Goal: Transaction & Acquisition: Obtain resource

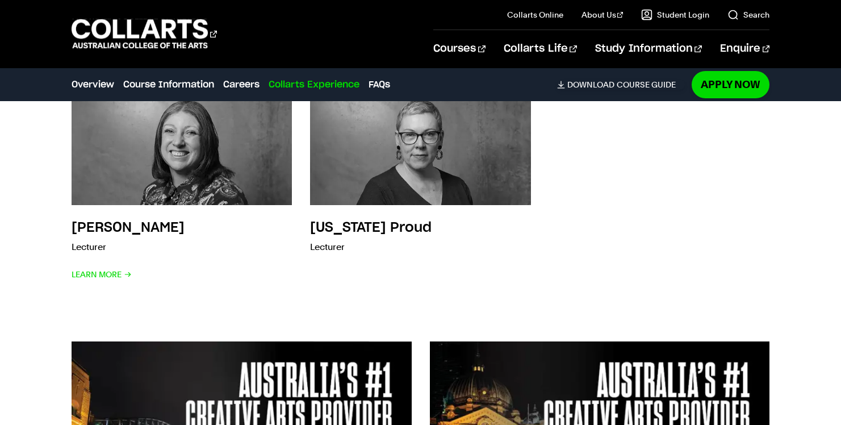
scroll to position [3110, 0]
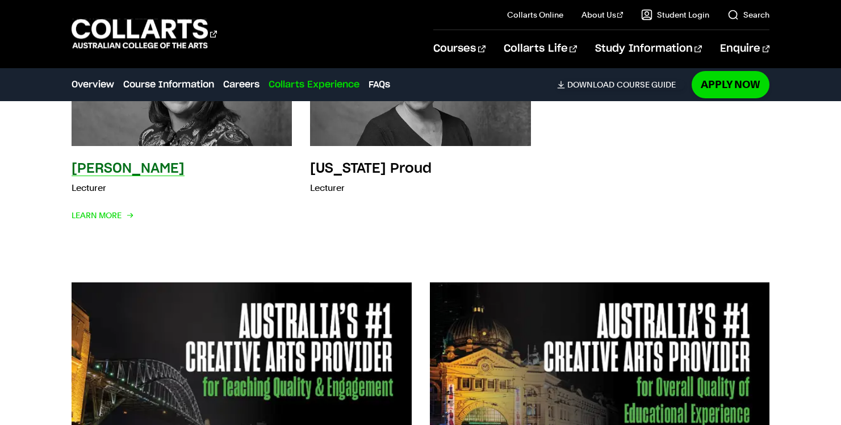
click at [167, 166] on h3 "Anne-Marie Peard" at bounding box center [128, 169] width 113 height 14
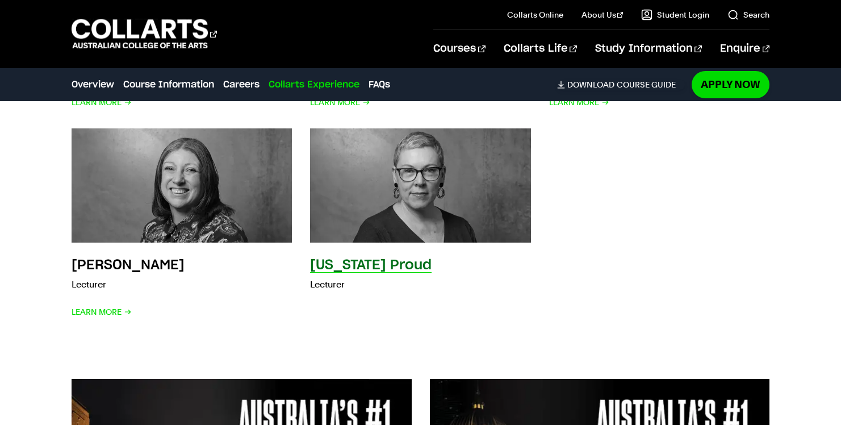
scroll to position [3008, 0]
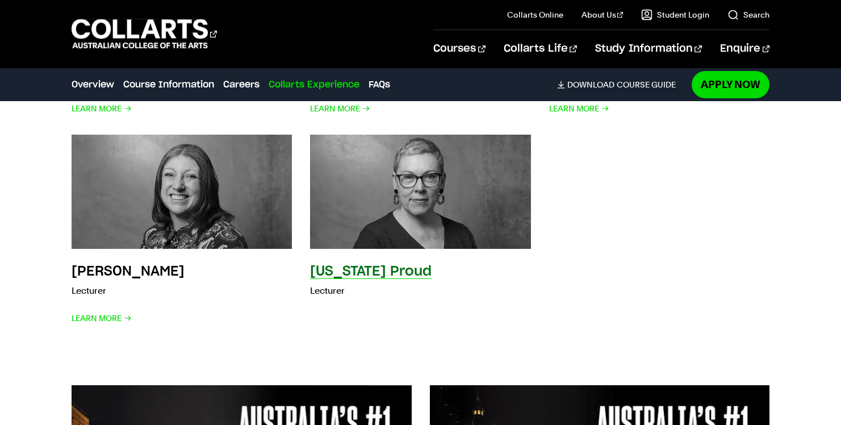
click at [421, 221] on img at bounding box center [420, 192] width 242 height 126
click at [368, 266] on h3 "Virginia Proud" at bounding box center [371, 272] width 122 height 14
click at [351, 271] on h3 "Virginia Proud" at bounding box center [371, 272] width 122 height 14
click at [334, 210] on img at bounding box center [420, 192] width 242 height 126
click at [376, 187] on img at bounding box center [420, 192] width 242 height 126
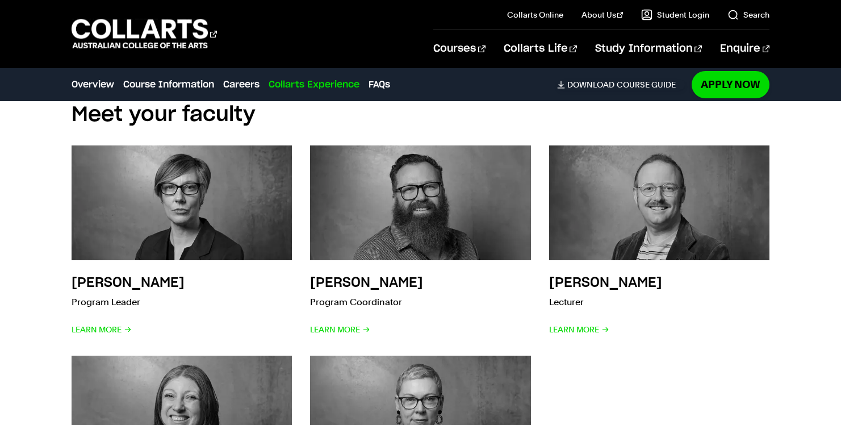
scroll to position [2820, 0]
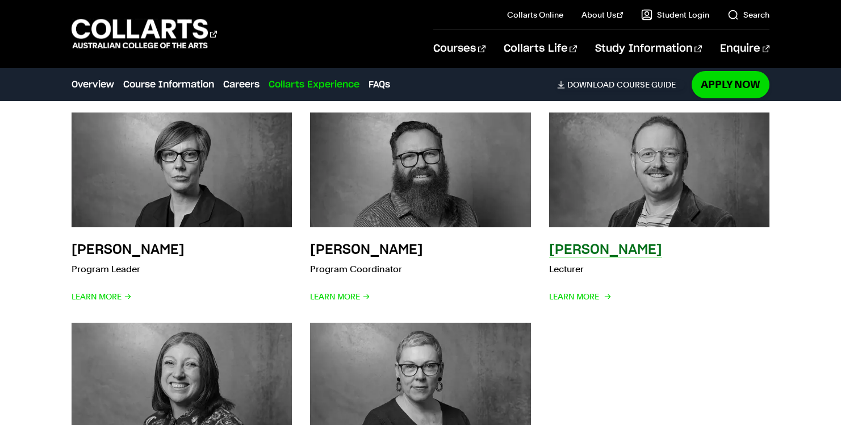
click at [593, 179] on img at bounding box center [659, 170] width 242 height 126
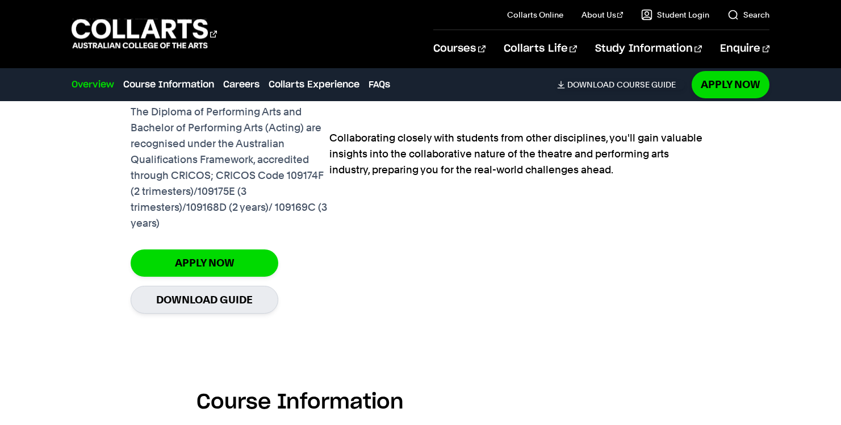
scroll to position [890, 0]
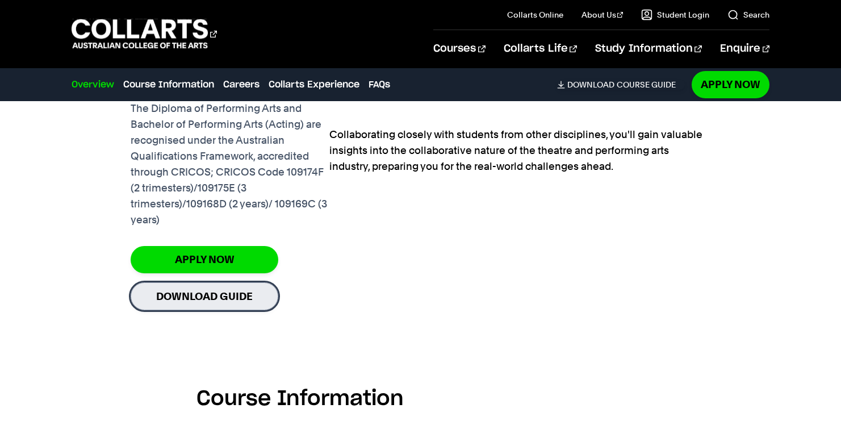
click at [266, 293] on link "Download Guide" at bounding box center [205, 296] width 148 height 28
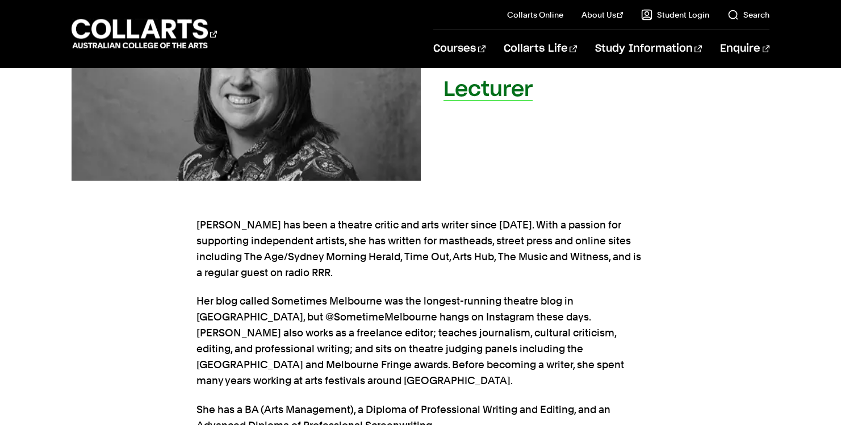
scroll to position [348, 0]
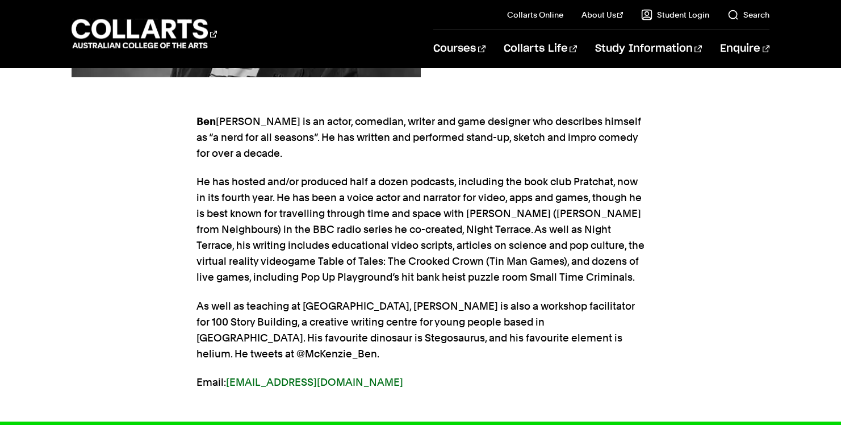
scroll to position [119, 0]
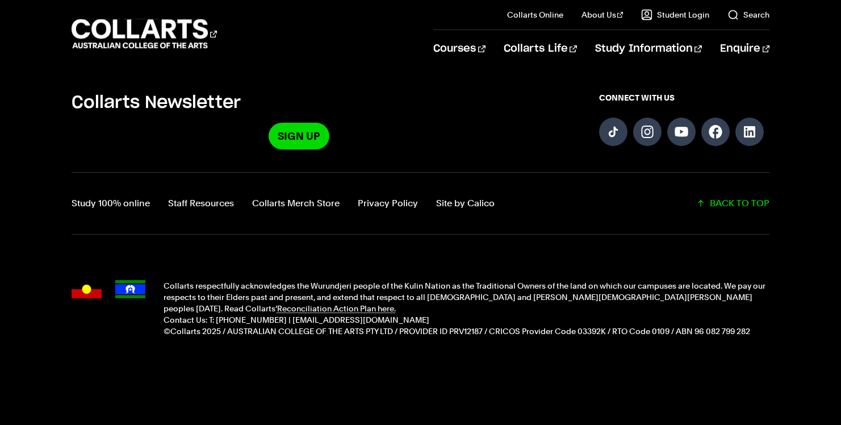
scroll to position [769, 0]
